Goal: Use online tool/utility: Utilize a website feature to perform a specific function

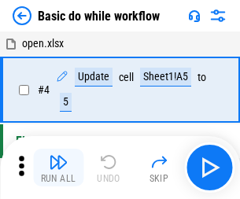
click at [58, 167] on img "button" at bounding box center [58, 161] width 19 height 19
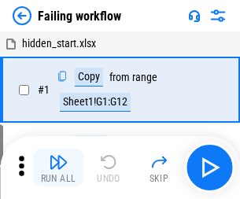
click at [58, 167] on img "button" at bounding box center [58, 161] width 19 height 19
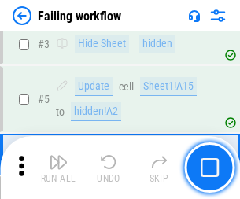
scroll to position [333, 0]
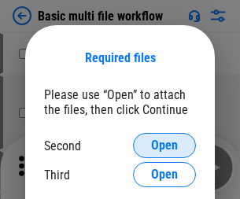
click at [164, 145] on span "Open" at bounding box center [164, 145] width 27 height 13
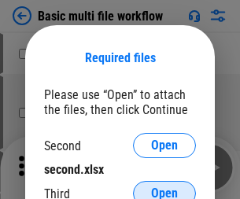
click at [164, 187] on span "Open" at bounding box center [164, 193] width 27 height 13
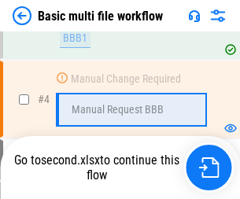
scroll to position [434, 0]
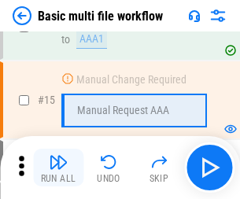
click at [58, 167] on img "button" at bounding box center [58, 161] width 19 height 19
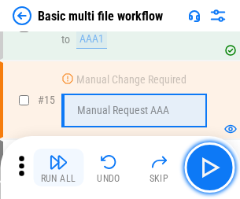
scroll to position [1046, 0]
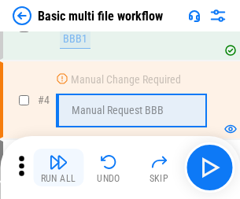
click at [58, 167] on img "button" at bounding box center [58, 161] width 19 height 19
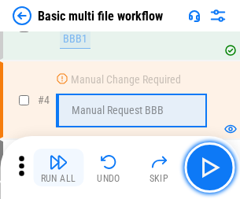
click at [58, 167] on img "button" at bounding box center [58, 161] width 19 height 19
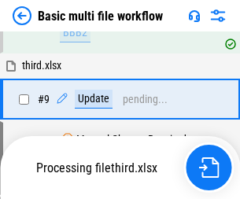
scroll to position [736, 0]
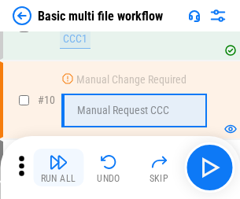
click at [58, 167] on img "button" at bounding box center [58, 161] width 19 height 19
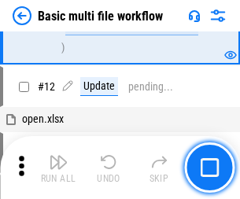
scroll to position [736, 0]
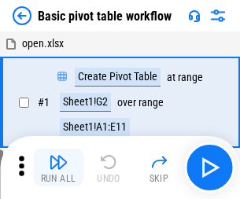
click at [58, 167] on img "button" at bounding box center [58, 161] width 19 height 19
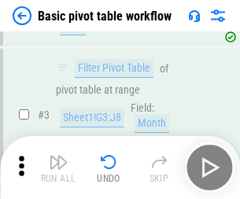
scroll to position [376, 0]
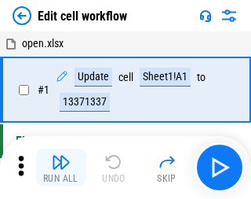
click at [58, 167] on img "button" at bounding box center [61, 161] width 19 height 19
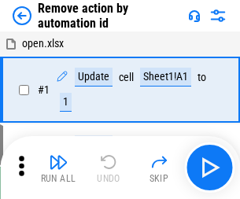
scroll to position [58, 0]
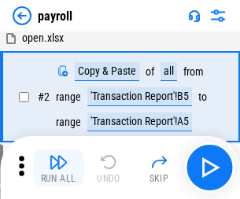
click at [58, 167] on img "button" at bounding box center [58, 161] width 19 height 19
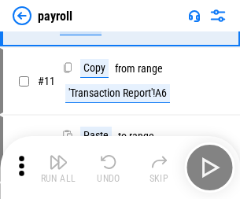
scroll to position [114, 0]
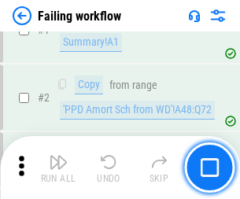
scroll to position [254, 0]
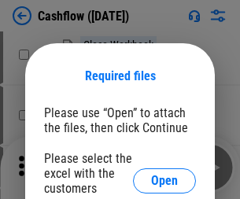
scroll to position [171, 0]
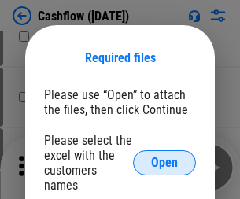
click at [164, 156] on span "Open" at bounding box center [164, 162] width 27 height 13
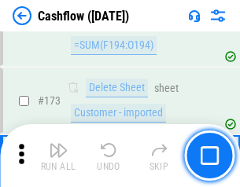
scroll to position [1663, 0]
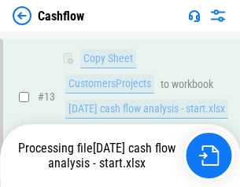
scroll to position [316, 0]
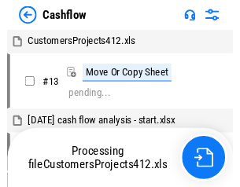
scroll to position [18, 0]
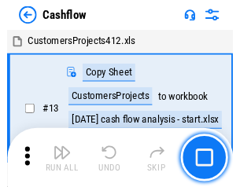
scroll to position [18, 0]
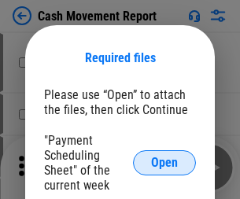
click at [164, 163] on span "Open" at bounding box center [164, 162] width 27 height 13
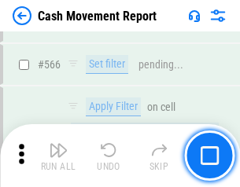
scroll to position [7201, 0]
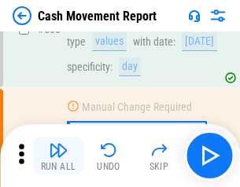
click at [58, 156] on img "button" at bounding box center [58, 150] width 19 height 19
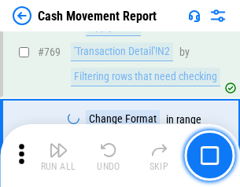
scroll to position [8731, 0]
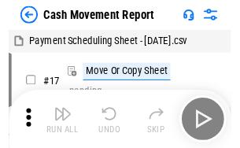
scroll to position [28, 0]
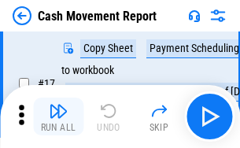
click at [58, 116] on img "button" at bounding box center [58, 110] width 19 height 19
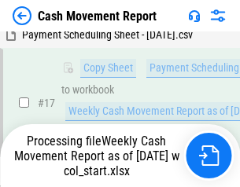
scroll to position [327, 0]
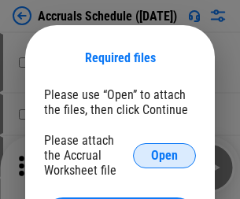
click at [164, 155] on span "Open" at bounding box center [164, 155] width 27 height 13
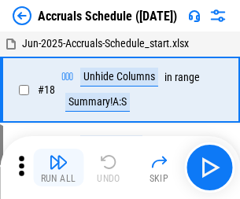
click at [58, 167] on img "button" at bounding box center [58, 161] width 19 height 19
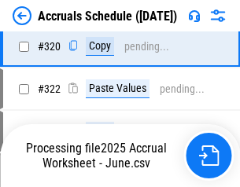
scroll to position [2923, 0]
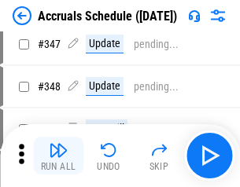
click at [58, 156] on img "button" at bounding box center [58, 150] width 19 height 19
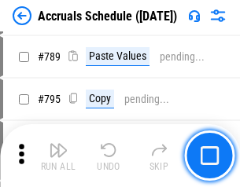
scroll to position [6600, 0]
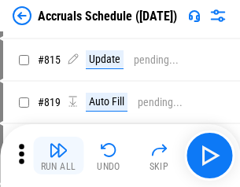
click at [58, 156] on img "button" at bounding box center [58, 150] width 19 height 19
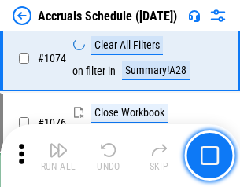
scroll to position [9410, 0]
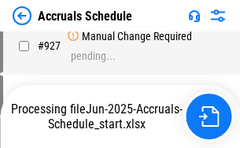
scroll to position [8306, 0]
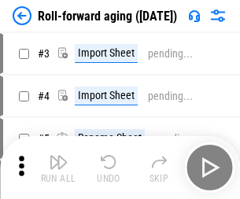
click at [58, 156] on img "button" at bounding box center [58, 161] width 19 height 19
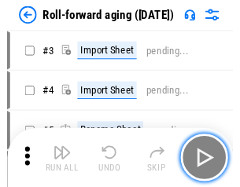
scroll to position [2, 0]
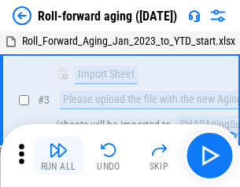
click at [58, 156] on img "button" at bounding box center [58, 150] width 19 height 19
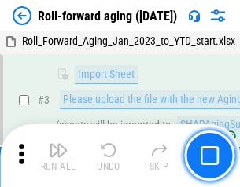
scroll to position [101, 0]
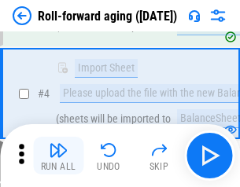
click at [58, 156] on img "button" at bounding box center [58, 150] width 19 height 19
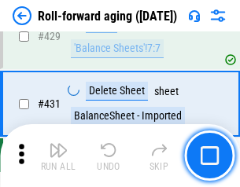
scroll to position [5448, 0]
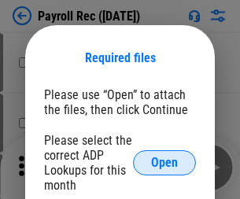
click at [164, 163] on span "Open" at bounding box center [164, 162] width 27 height 13
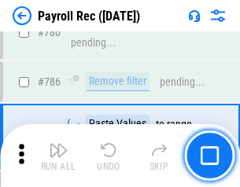
scroll to position [9822, 0]
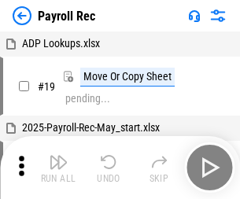
click at [58, 167] on img "button" at bounding box center [58, 161] width 19 height 19
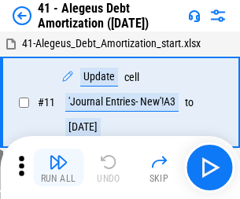
click at [58, 167] on img "button" at bounding box center [58, 161] width 19 height 19
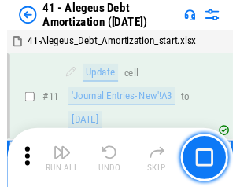
scroll to position [194, 0]
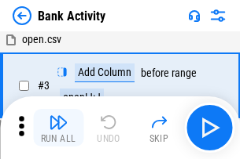
click at [58, 128] on img "button" at bounding box center [58, 122] width 19 height 19
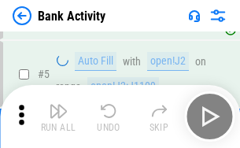
scroll to position [83, 0]
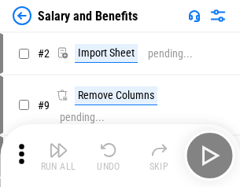
click at [58, 156] on img "button" at bounding box center [58, 150] width 19 height 19
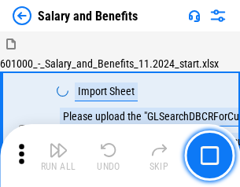
scroll to position [21, 0]
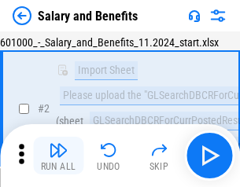
click at [58, 156] on img "button" at bounding box center [58, 150] width 19 height 19
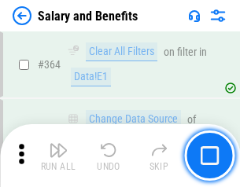
scroll to position [7399, 0]
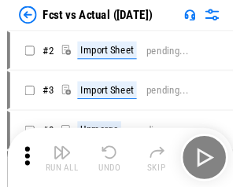
scroll to position [20, 0]
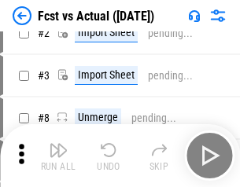
click at [58, 156] on img "button" at bounding box center [58, 150] width 19 height 19
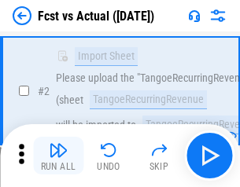
click at [58, 156] on img "button" at bounding box center [58, 150] width 19 height 19
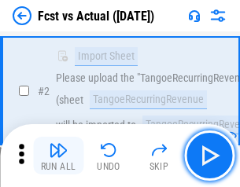
scroll to position [147, 0]
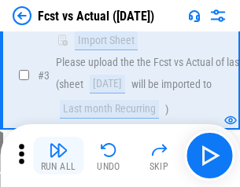
click at [58, 156] on img "button" at bounding box center [58, 150] width 19 height 19
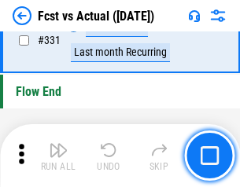
scroll to position [7521, 0]
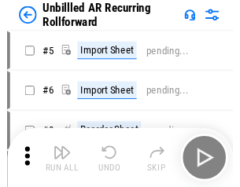
scroll to position [34, 0]
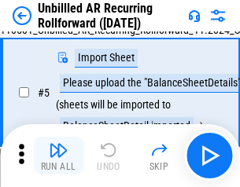
click at [58, 156] on img "button" at bounding box center [58, 150] width 19 height 19
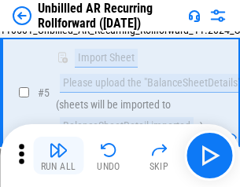
click at [58, 156] on img "button" at bounding box center [58, 150] width 19 height 19
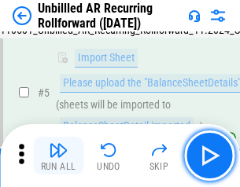
scroll to position [148, 0]
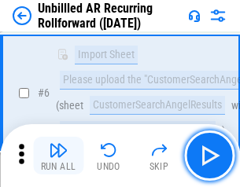
click at [58, 156] on img "button" at bounding box center [58, 150] width 19 height 19
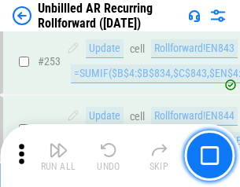
scroll to position [5337, 0]
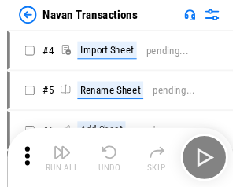
scroll to position [25, 0]
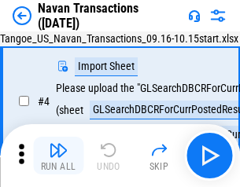
click at [58, 156] on img "button" at bounding box center [58, 150] width 19 height 19
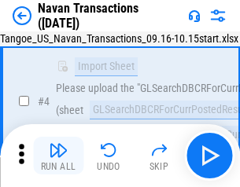
click at [58, 156] on img "button" at bounding box center [58, 150] width 19 height 19
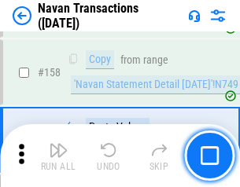
scroll to position [5094, 0]
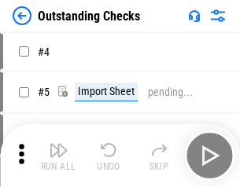
click at [58, 156] on img "button" at bounding box center [58, 150] width 19 height 19
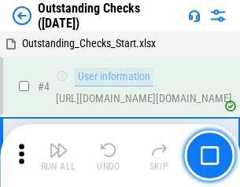
scroll to position [66, 0]
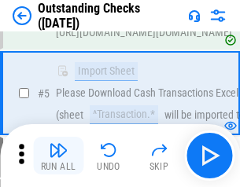
click at [58, 156] on img "button" at bounding box center [58, 150] width 19 height 19
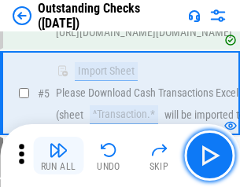
scroll to position [164, 0]
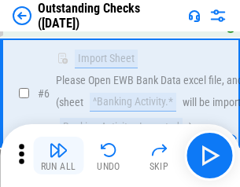
click at [58, 156] on img "button" at bounding box center [58, 150] width 19 height 19
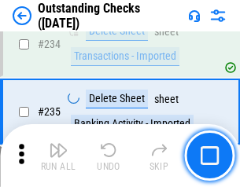
scroll to position [4771, 0]
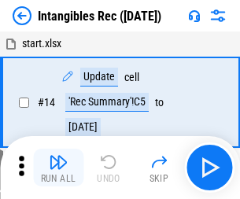
click at [58, 167] on img "button" at bounding box center [58, 161] width 19 height 19
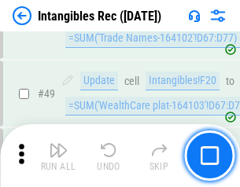
scroll to position [612, 0]
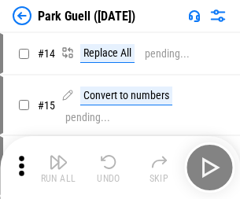
click at [58, 156] on img "button" at bounding box center [58, 161] width 19 height 19
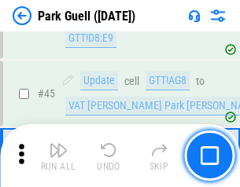
scroll to position [1965, 0]
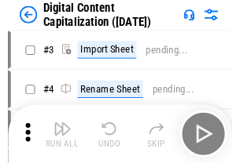
scroll to position [46, 0]
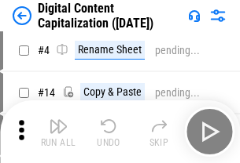
click at [58, 132] on img "button" at bounding box center [58, 126] width 19 height 19
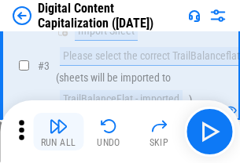
click at [58, 132] on img "button" at bounding box center [58, 126] width 19 height 19
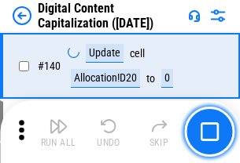
scroll to position [1666, 0]
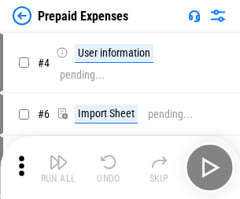
click at [58, 156] on img "button" at bounding box center [58, 161] width 19 height 19
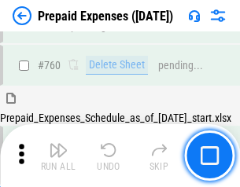
scroll to position [4355, 0]
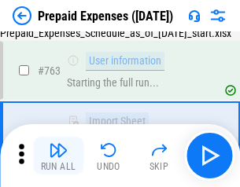
click at [58, 156] on img "button" at bounding box center [58, 150] width 19 height 19
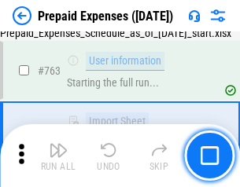
scroll to position [4447, 0]
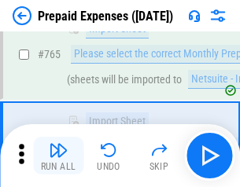
click at [58, 156] on img "button" at bounding box center [58, 150] width 19 height 19
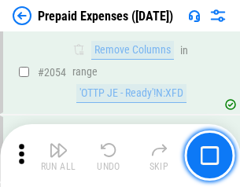
scroll to position [16424, 0]
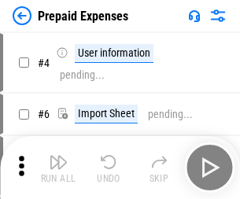
click at [58, 167] on img "button" at bounding box center [58, 161] width 19 height 19
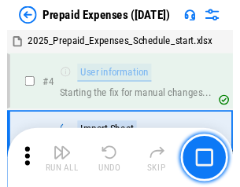
scroll to position [69, 0]
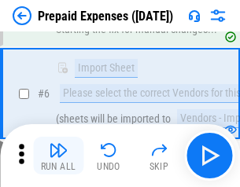
click at [58, 156] on img "button" at bounding box center [58, 150] width 19 height 19
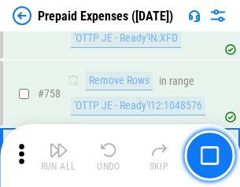
scroll to position [5598, 0]
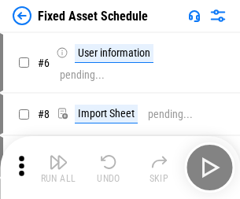
click at [58, 167] on img "button" at bounding box center [58, 161] width 19 height 19
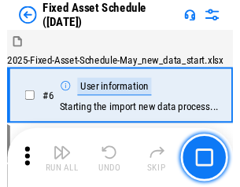
scroll to position [85, 0]
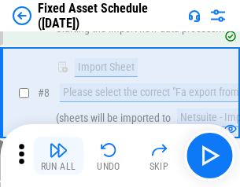
click at [58, 156] on img "button" at bounding box center [58, 150] width 19 height 19
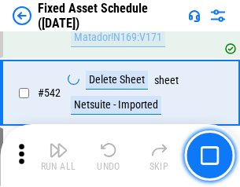
scroll to position [5602, 0]
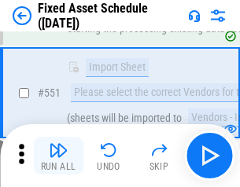
click at [58, 156] on img "button" at bounding box center [58, 150] width 19 height 19
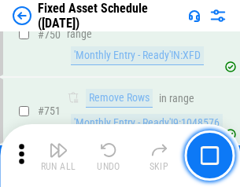
scroll to position [7660, 0]
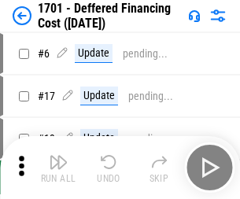
click at [58, 167] on img "button" at bounding box center [58, 161] width 19 height 19
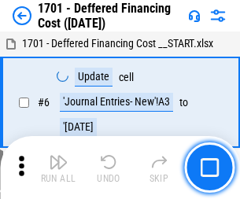
scroll to position [189, 0]
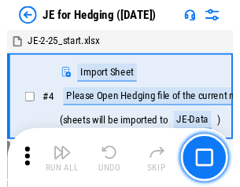
scroll to position [2, 0]
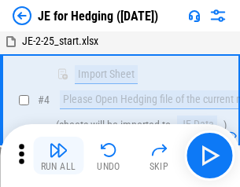
click at [58, 156] on img "button" at bounding box center [58, 150] width 19 height 19
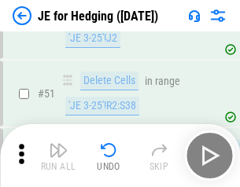
scroll to position [1017, 0]
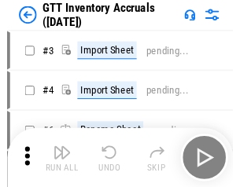
scroll to position [2, 0]
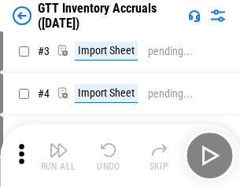
click at [58, 156] on img "button" at bounding box center [58, 150] width 19 height 19
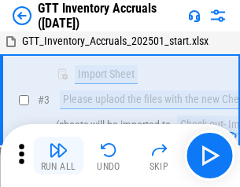
click at [58, 156] on img "button" at bounding box center [58, 150] width 19 height 19
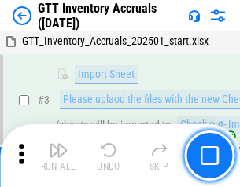
scroll to position [101, 0]
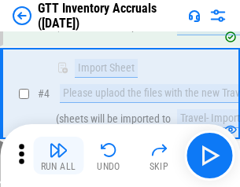
click at [58, 156] on img "button" at bounding box center [58, 150] width 19 height 19
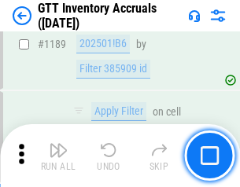
scroll to position [12830, 0]
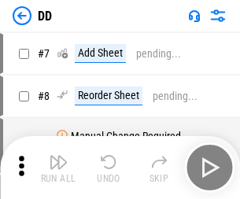
click at [58, 167] on img "button" at bounding box center [58, 161] width 19 height 19
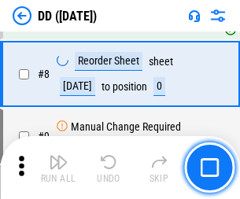
scroll to position [152, 0]
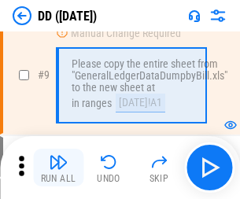
click at [58, 167] on img "button" at bounding box center [58, 161] width 19 height 19
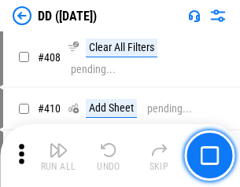
scroll to position [7030, 0]
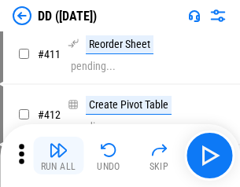
click at [58, 156] on img "button" at bounding box center [58, 150] width 19 height 19
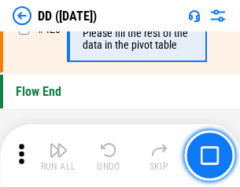
scroll to position [7520, 0]
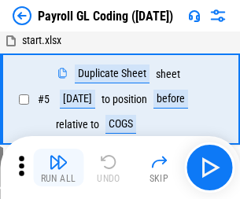
click at [58, 167] on img "button" at bounding box center [58, 161] width 19 height 19
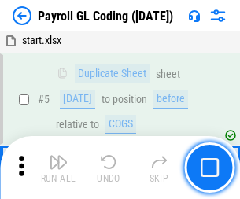
scroll to position [189, 0]
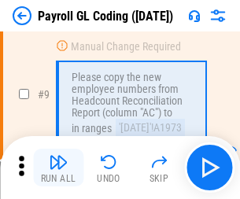
click at [58, 167] on img "button" at bounding box center [58, 161] width 19 height 19
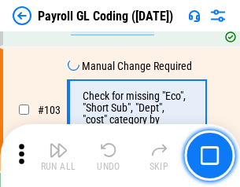
scroll to position [3686, 0]
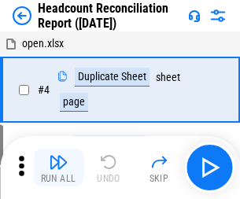
click at [58, 167] on img "button" at bounding box center [58, 161] width 19 height 19
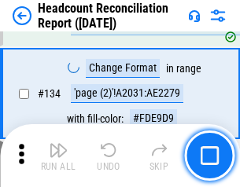
scroll to position [1889, 0]
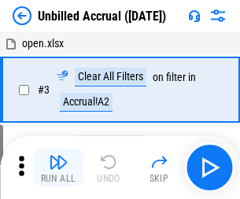
click at [58, 167] on img "button" at bounding box center [58, 161] width 19 height 19
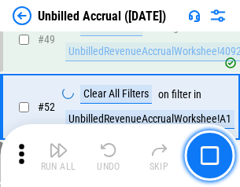
scroll to position [1425, 0]
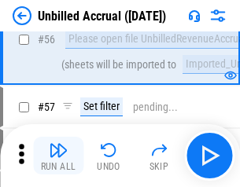
click at [58, 156] on img "button" at bounding box center [58, 150] width 19 height 19
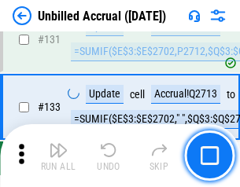
scroll to position [4680, 0]
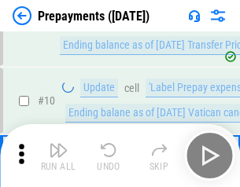
scroll to position [98, 0]
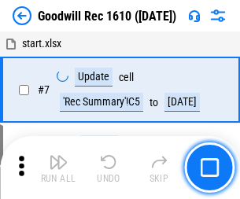
scroll to position [269, 0]
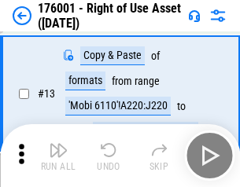
scroll to position [101, 0]
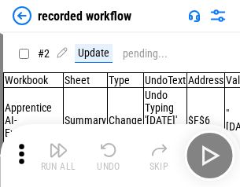
click at [58, 156] on img "button" at bounding box center [58, 150] width 19 height 19
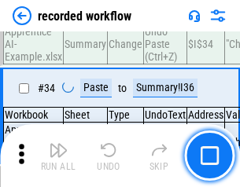
scroll to position [4911, 0]
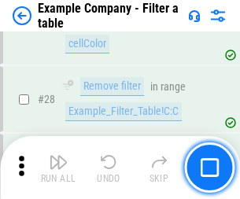
scroll to position [1438, 0]
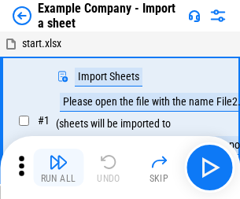
click at [58, 156] on img "button" at bounding box center [58, 161] width 19 height 19
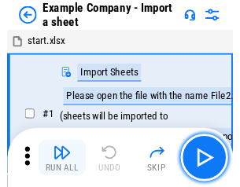
scroll to position [24, 0]
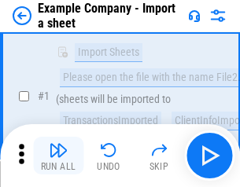
click at [58, 156] on img "button" at bounding box center [58, 150] width 19 height 19
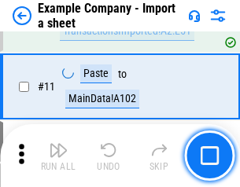
scroll to position [347, 0]
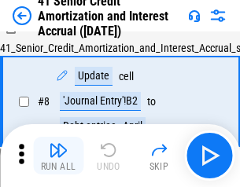
click at [58, 156] on img "button" at bounding box center [58, 150] width 19 height 19
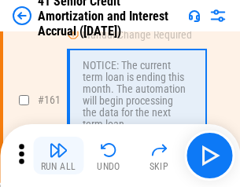
click at [58, 156] on img "button" at bounding box center [58, 150] width 19 height 19
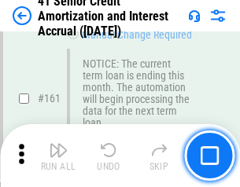
scroll to position [1680, 0]
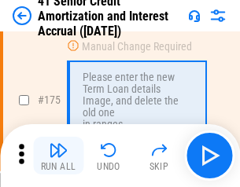
click at [58, 156] on img "button" at bounding box center [58, 150] width 19 height 19
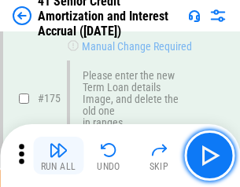
scroll to position [1840, 0]
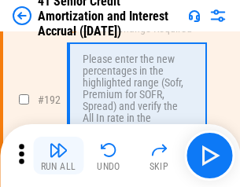
click at [58, 156] on img "button" at bounding box center [58, 150] width 19 height 19
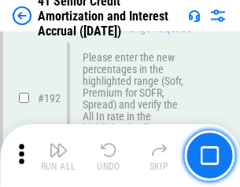
scroll to position [2005, 0]
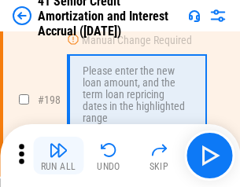
click at [58, 156] on img "button" at bounding box center [58, 150] width 19 height 19
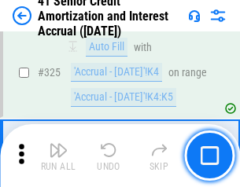
scroll to position [4014, 0]
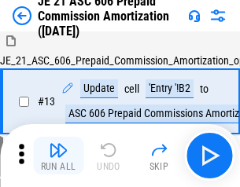
click at [58, 156] on img "button" at bounding box center [58, 150] width 19 height 19
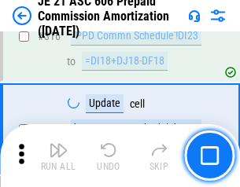
scroll to position [2934, 0]
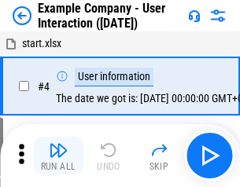
click at [58, 156] on img "button" at bounding box center [58, 150] width 19 height 19
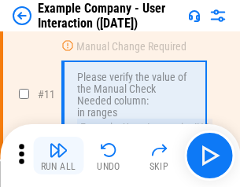
click at [58, 156] on img "button" at bounding box center [58, 150] width 19 height 19
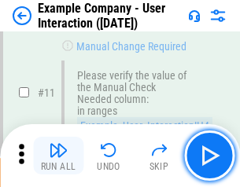
scroll to position [340, 0]
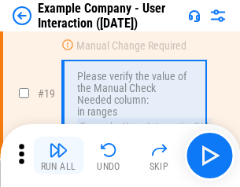
click at [58, 156] on img "button" at bounding box center [58, 150] width 19 height 19
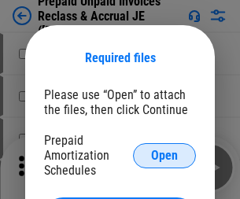
click at [164, 155] on span "Open" at bounding box center [164, 155] width 27 height 13
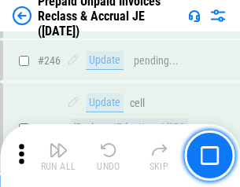
scroll to position [2121, 0]
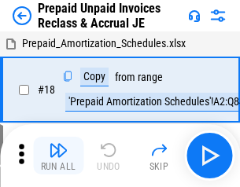
click at [58, 156] on img "button" at bounding box center [58, 150] width 19 height 19
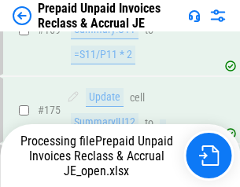
scroll to position [2121, 0]
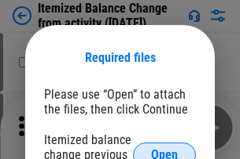
click at [164, 149] on span "Open" at bounding box center [164, 155] width 27 height 13
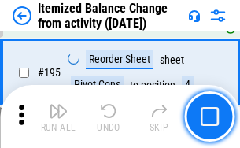
scroll to position [3024, 0]
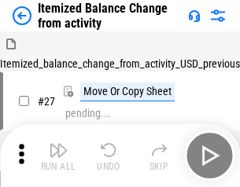
scroll to position [24, 0]
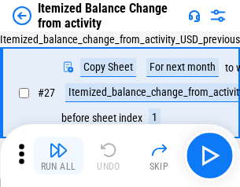
click at [58, 156] on img "button" at bounding box center [58, 150] width 19 height 19
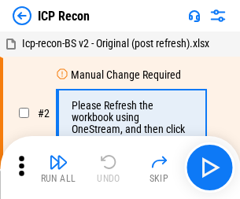
scroll to position [7, 0]
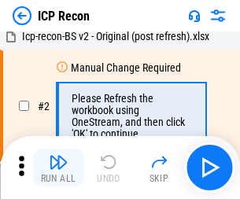
click at [58, 167] on img "button" at bounding box center [58, 161] width 19 height 19
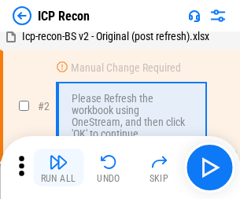
click at [58, 167] on img "button" at bounding box center [58, 161] width 19 height 19
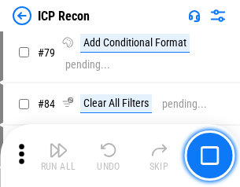
scroll to position [1540, 0]
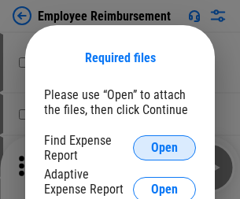
click at [164, 148] on span "Open" at bounding box center [164, 147] width 27 height 13
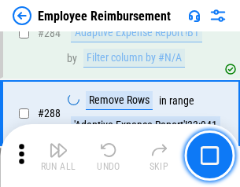
scroll to position [4271, 0]
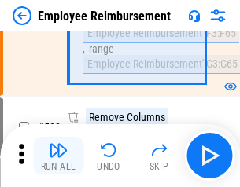
click at [58, 156] on img "button" at bounding box center [58, 150] width 19 height 19
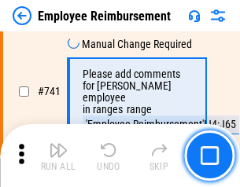
scroll to position [11023, 0]
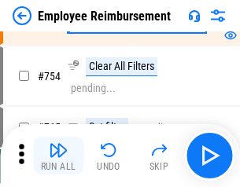
click at [58, 156] on img "button" at bounding box center [58, 150] width 19 height 19
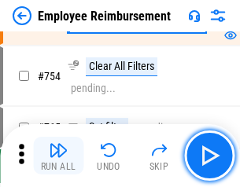
click at [58, 156] on img "button" at bounding box center [58, 150] width 19 height 19
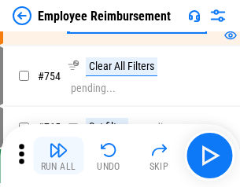
click at [58, 156] on img "button" at bounding box center [58, 150] width 19 height 19
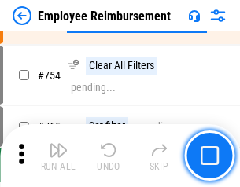
click at [58, 156] on img "button" at bounding box center [58, 150] width 19 height 19
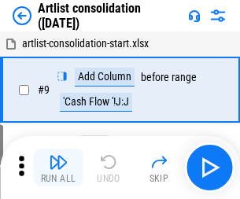
click at [58, 167] on img "button" at bounding box center [58, 161] width 19 height 19
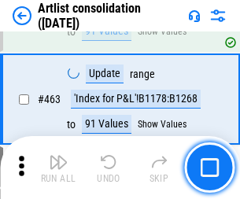
scroll to position [6880, 0]
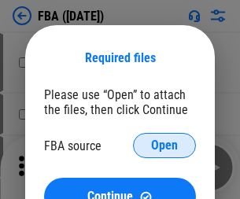
click at [164, 145] on span "Open" at bounding box center [164, 145] width 27 height 13
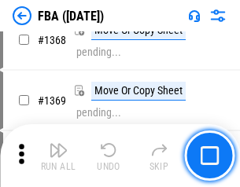
scroll to position [16874, 0]
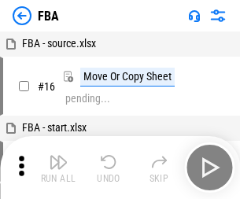
scroll to position [16, 0]
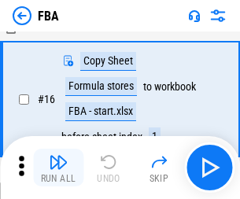
click at [58, 167] on img "button" at bounding box center [58, 161] width 19 height 19
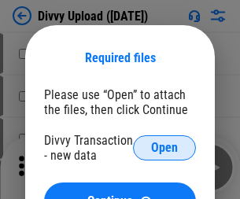
click at [164, 148] on span "Open" at bounding box center [164, 147] width 27 height 13
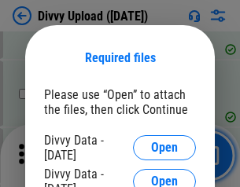
scroll to position [1627, 0]
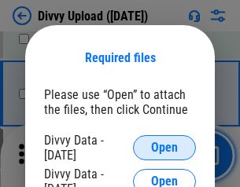
click at [164, 148] on span "Open" at bounding box center [164, 147] width 27 height 13
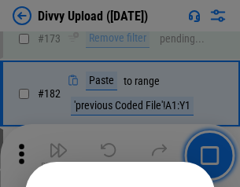
scroll to position [1764, 0]
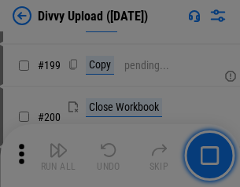
scroll to position [2285, 0]
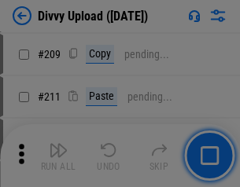
scroll to position [2669, 0]
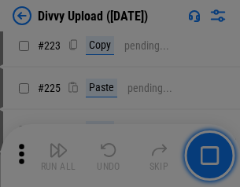
scroll to position [3135, 0]
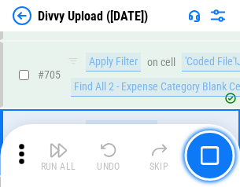
scroll to position [10748, 0]
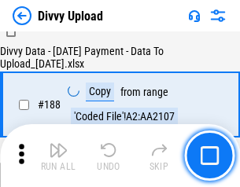
scroll to position [1849, 0]
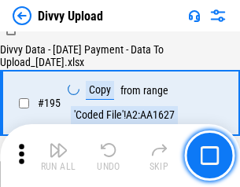
scroll to position [2196, 0]
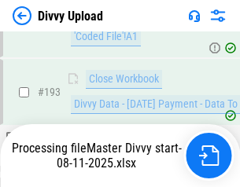
scroll to position [2196, 0]
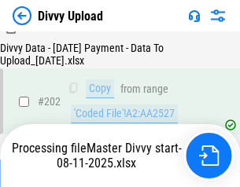
scroll to position [2555, 0]
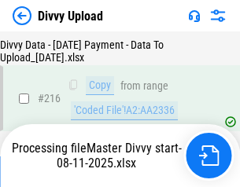
scroll to position [3235, 0]
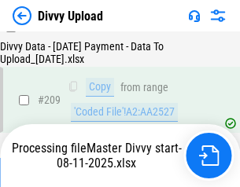
scroll to position [2901, 0]
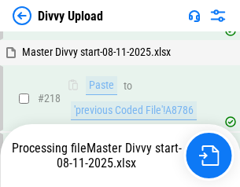
scroll to position [3383, 0]
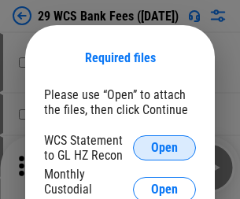
click at [164, 148] on span "Open" at bounding box center [164, 147] width 27 height 13
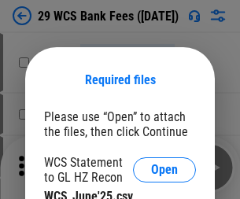
scroll to position [22, 0]
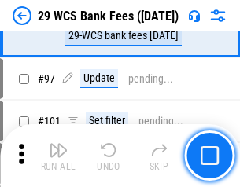
scroll to position [1531, 0]
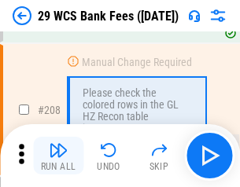
click at [58, 156] on img "button" at bounding box center [58, 150] width 19 height 19
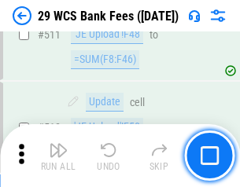
scroll to position [7905, 0]
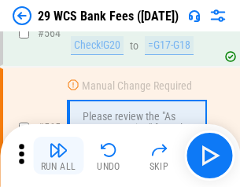
click at [58, 156] on img "button" at bounding box center [58, 150] width 19 height 19
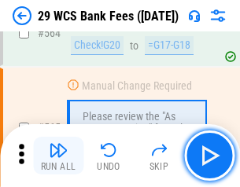
scroll to position [8497, 0]
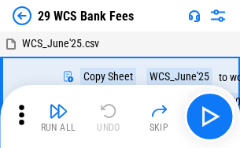
scroll to position [28, 0]
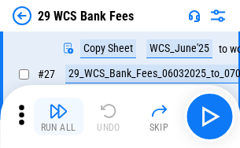
click at [58, 116] on img "button" at bounding box center [58, 110] width 19 height 19
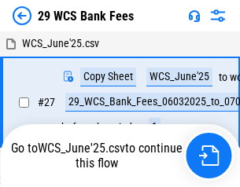
scroll to position [9, 0]
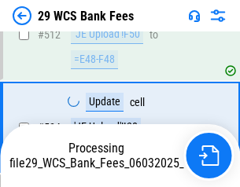
scroll to position [8134, 0]
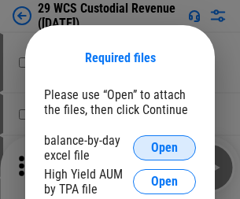
click at [164, 148] on span "Open" at bounding box center [164, 147] width 27 height 13
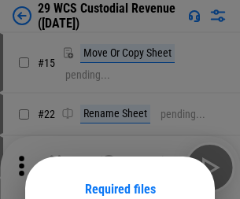
scroll to position [131, 0]
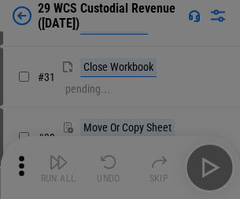
scroll to position [337, 0]
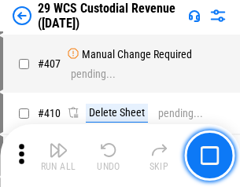
scroll to position [7277, 0]
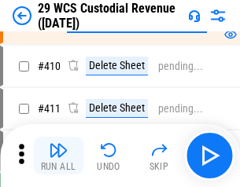
click at [58, 156] on img "button" at bounding box center [58, 150] width 19 height 19
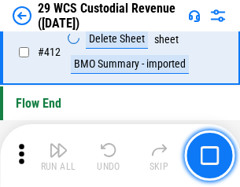
scroll to position [7504, 0]
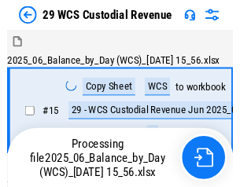
scroll to position [38, 0]
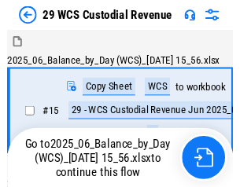
scroll to position [29, 0]
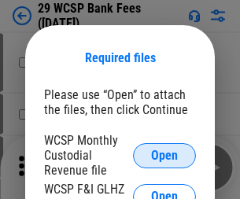
click at [164, 155] on span "Open" at bounding box center [164, 155] width 27 height 13
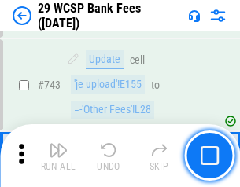
scroll to position [7918, 0]
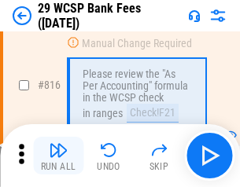
click at [58, 156] on img "button" at bounding box center [58, 150] width 19 height 19
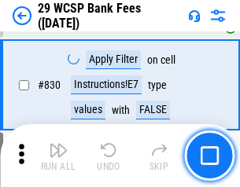
scroll to position [9969, 0]
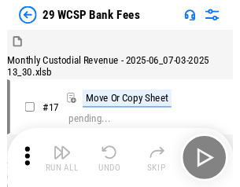
scroll to position [38, 0]
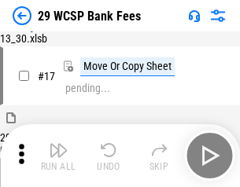
click at [58, 156] on img "button" at bounding box center [58, 150] width 19 height 19
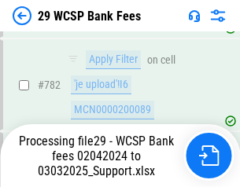
scroll to position [9378, 0]
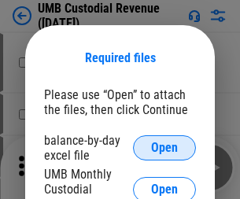
click at [164, 148] on span "Open" at bounding box center [164, 147] width 27 height 13
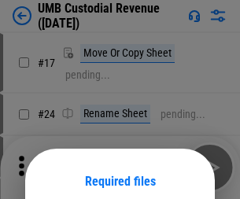
scroll to position [123, 0]
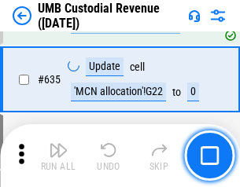
scroll to position [8222, 0]
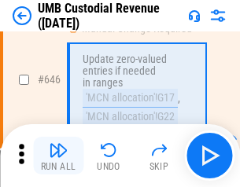
click at [58, 156] on img "button" at bounding box center [58, 150] width 19 height 19
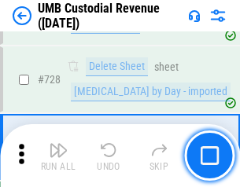
scroll to position [9692, 0]
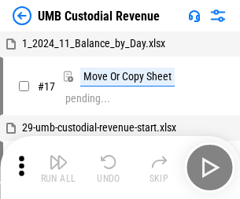
scroll to position [12, 0]
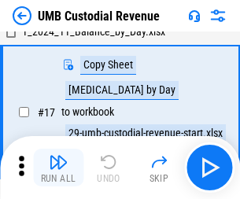
click at [58, 167] on img "button" at bounding box center [58, 161] width 19 height 19
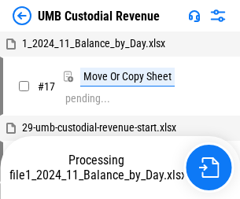
scroll to position [12, 0]
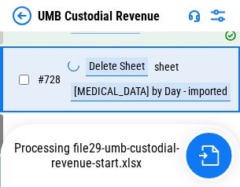
scroll to position [9656, 0]
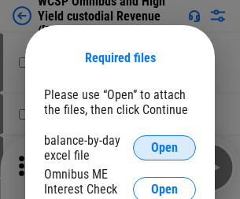
click at [164, 148] on span "Open" at bounding box center [164, 147] width 27 height 13
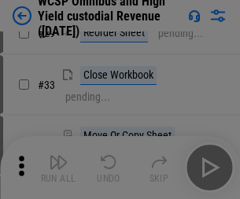
scroll to position [359, 0]
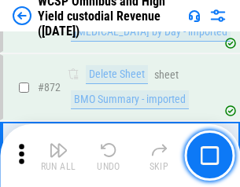
scroll to position [13298, 0]
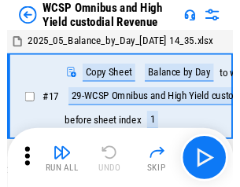
scroll to position [9, 0]
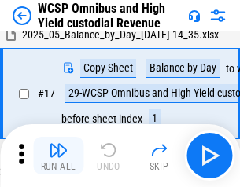
click at [58, 156] on img "button" at bounding box center [58, 150] width 19 height 19
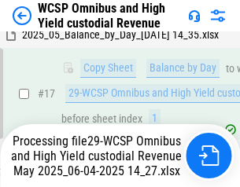
scroll to position [327, 0]
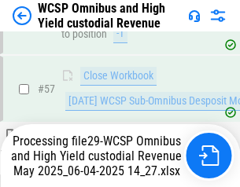
scroll to position [1532, 0]
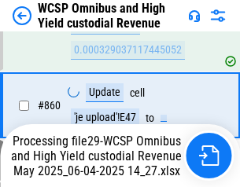
scroll to position [13194, 0]
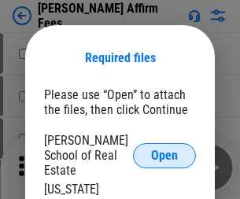
click at [164, 149] on span "Open" at bounding box center [164, 155] width 27 height 13
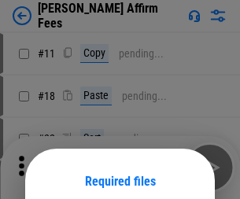
scroll to position [123, 0]
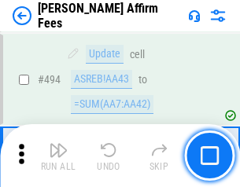
scroll to position [4272, 0]
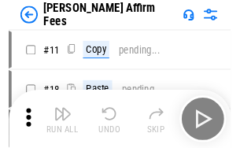
scroll to position [16, 0]
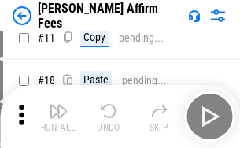
click at [58, 116] on img "button" at bounding box center [58, 110] width 19 height 19
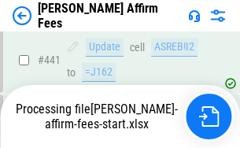
scroll to position [4121, 0]
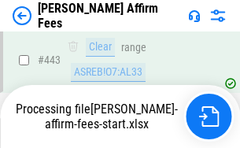
scroll to position [4144, 0]
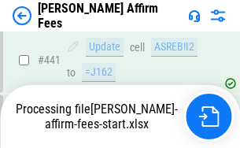
scroll to position [4121, 0]
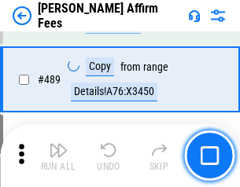
scroll to position [4101, 0]
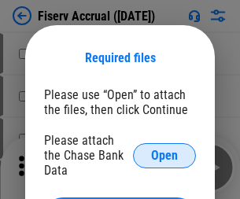
click at [164, 149] on span "Open" at bounding box center [164, 155] width 27 height 13
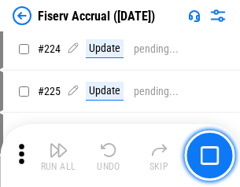
scroll to position [4463, 0]
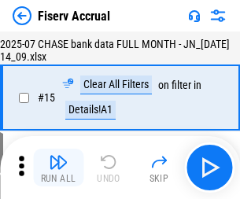
click at [58, 167] on img "button" at bounding box center [58, 161] width 19 height 19
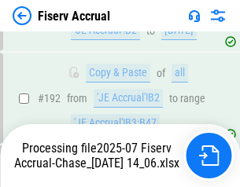
scroll to position [4233, 0]
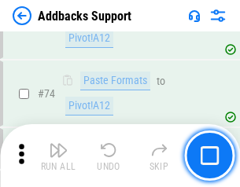
scroll to position [1144, 0]
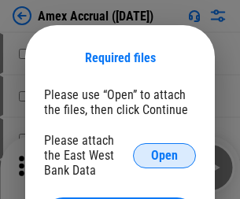
click at [164, 155] on span "Open" at bounding box center [164, 155] width 27 height 13
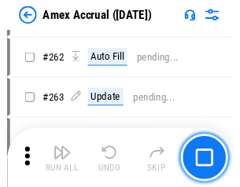
scroll to position [3562, 0]
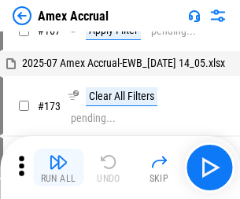
click at [58, 167] on img "button" at bounding box center [58, 161] width 19 height 19
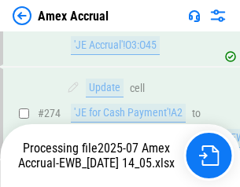
scroll to position [4781, 0]
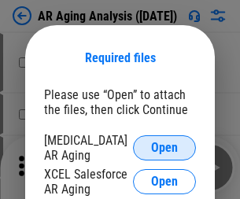
click at [164, 145] on span "Open" at bounding box center [164, 147] width 27 height 13
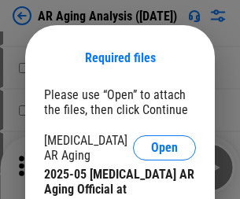
scroll to position [473, 0]
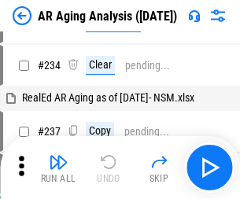
scroll to position [16, 0]
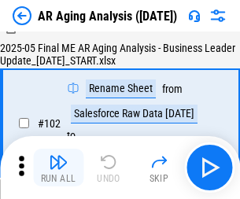
click at [58, 167] on img "button" at bounding box center [58, 161] width 19 height 19
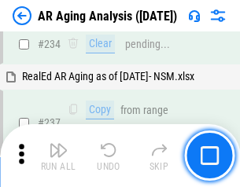
scroll to position [2435, 0]
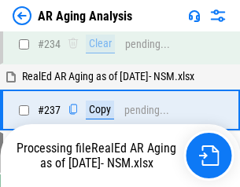
scroll to position [2417, 0]
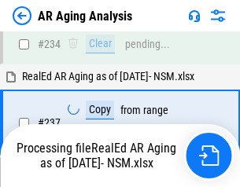
scroll to position [2483, 0]
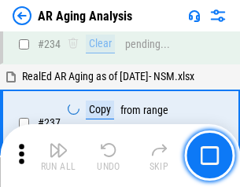
scroll to position [2417, 0]
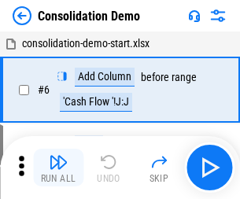
click at [58, 167] on img "button" at bounding box center [58, 161] width 19 height 19
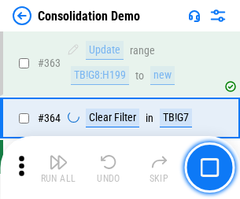
scroll to position [5266, 0]
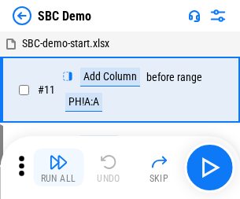
click at [58, 167] on img "button" at bounding box center [58, 161] width 19 height 19
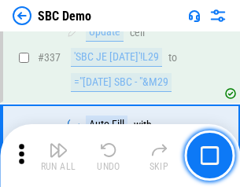
scroll to position [4133, 0]
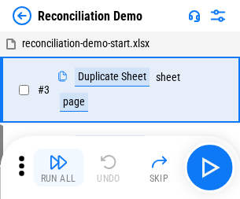
click at [58, 167] on img "button" at bounding box center [58, 161] width 19 height 19
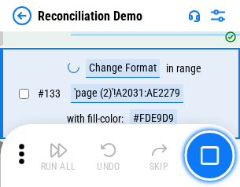
scroll to position [1866, 0]
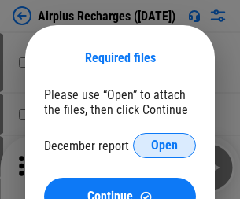
click at [164, 145] on span "Open" at bounding box center [164, 145] width 27 height 13
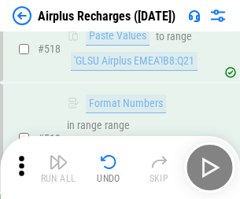
scroll to position [6761, 0]
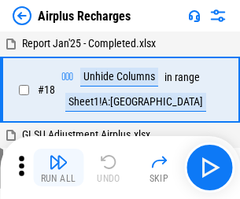
click at [58, 167] on img "button" at bounding box center [58, 161] width 19 height 19
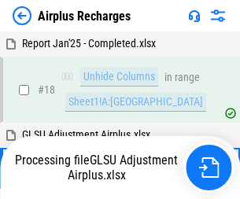
scroll to position [69, 0]
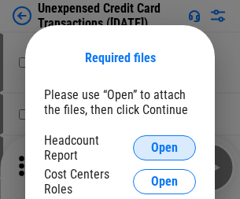
click at [164, 148] on span "Open" at bounding box center [164, 147] width 27 height 13
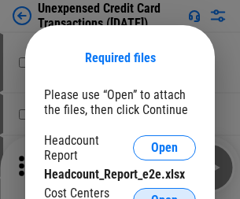
click at [164, 194] on span "Open" at bounding box center [164, 200] width 27 height 13
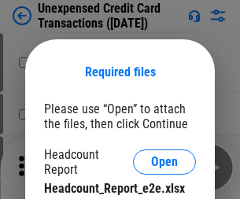
scroll to position [14, 0]
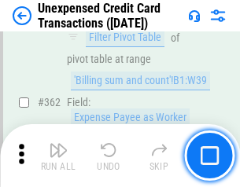
scroll to position [4041, 0]
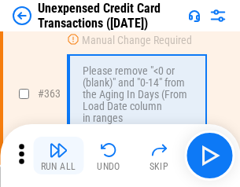
click at [58, 156] on img "button" at bounding box center [58, 150] width 19 height 19
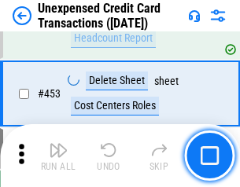
scroll to position [5359, 0]
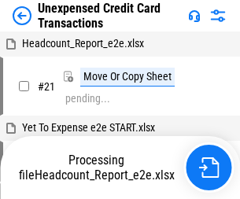
scroll to position [24, 0]
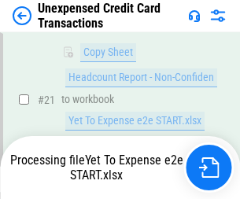
scroll to position [255, 0]
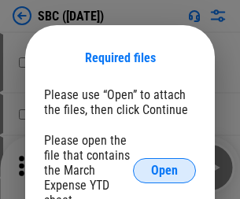
click at [164, 170] on span "Open" at bounding box center [164, 170] width 27 height 13
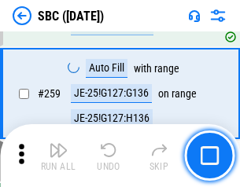
scroll to position [3070, 0]
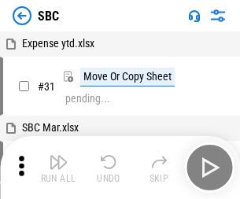
scroll to position [16, 0]
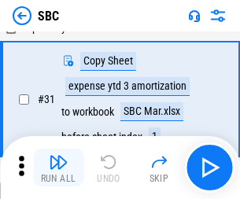
click at [58, 167] on img "button" at bounding box center [58, 161] width 19 height 19
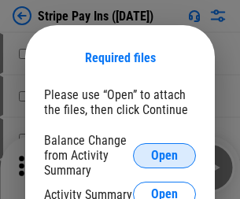
click at [164, 155] on span "Open" at bounding box center [164, 155] width 27 height 13
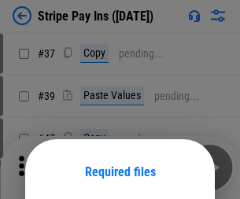
scroll to position [114, 0]
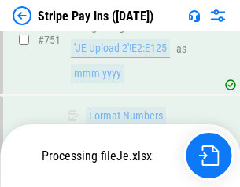
scroll to position [8145, 0]
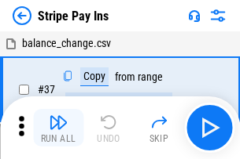
click at [58, 128] on img "button" at bounding box center [58, 122] width 19 height 19
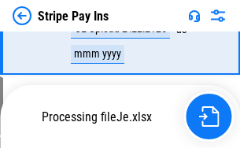
scroll to position [8111, 0]
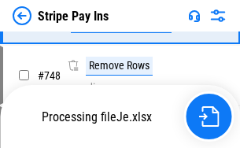
scroll to position [8111, 0]
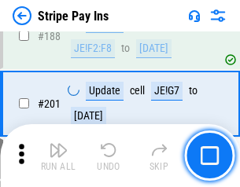
scroll to position [2237, 0]
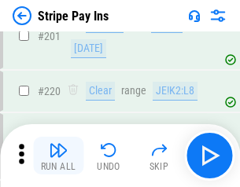
click at [58, 156] on img "button" at bounding box center [58, 150] width 19 height 19
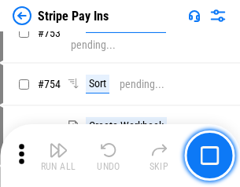
scroll to position [8091, 0]
